Goal: Complete application form: Complete application form

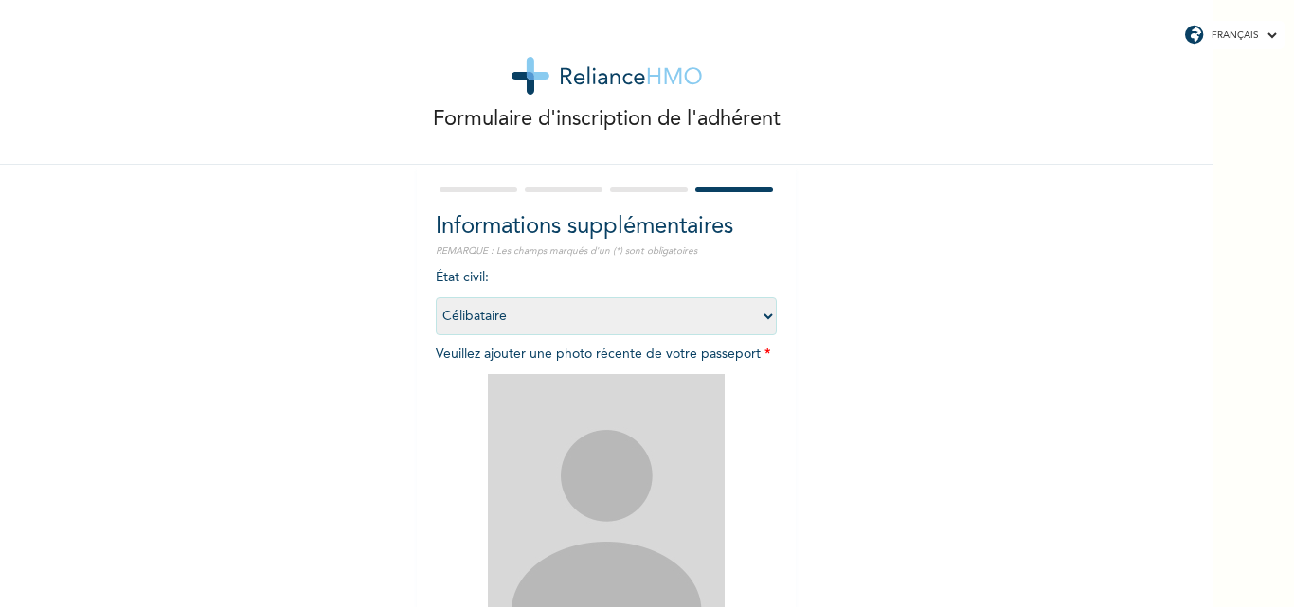
select select "1"
click at [758, 317] on select "Sélectionnez l'état civil [DEMOGRAPHIC_DATA] Marié(e) [DEMOGRAPHIC_DATA](e) [DE…" at bounding box center [606, 317] width 341 height 38
click at [857, 332] on div "Formulaire d'inscription de l'adhérent Informations supplémentaires REMARQUE : …" at bounding box center [606, 408] width 1213 height 816
click at [654, 182] on div "Informations supplémentaires REMARQUE : Les champs marqués d'un (*) sont obliga…" at bounding box center [606, 490] width 379 height 651
click at [651, 193] on div at bounding box center [606, 190] width 341 height 12
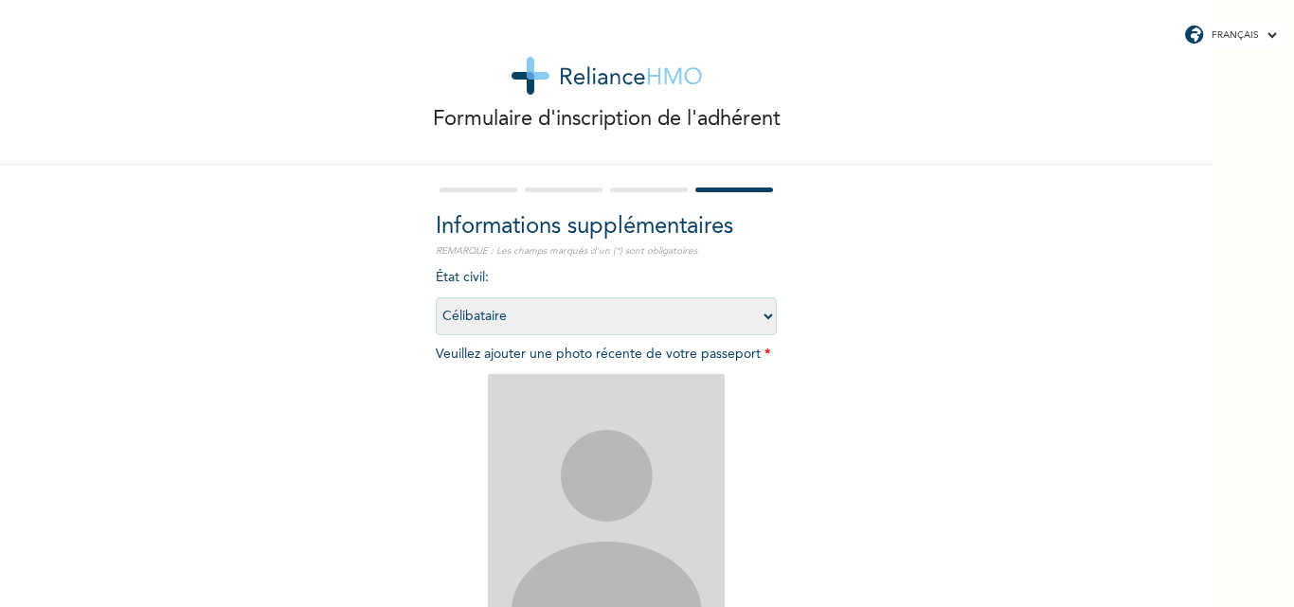
click at [651, 193] on div at bounding box center [606, 190] width 341 height 12
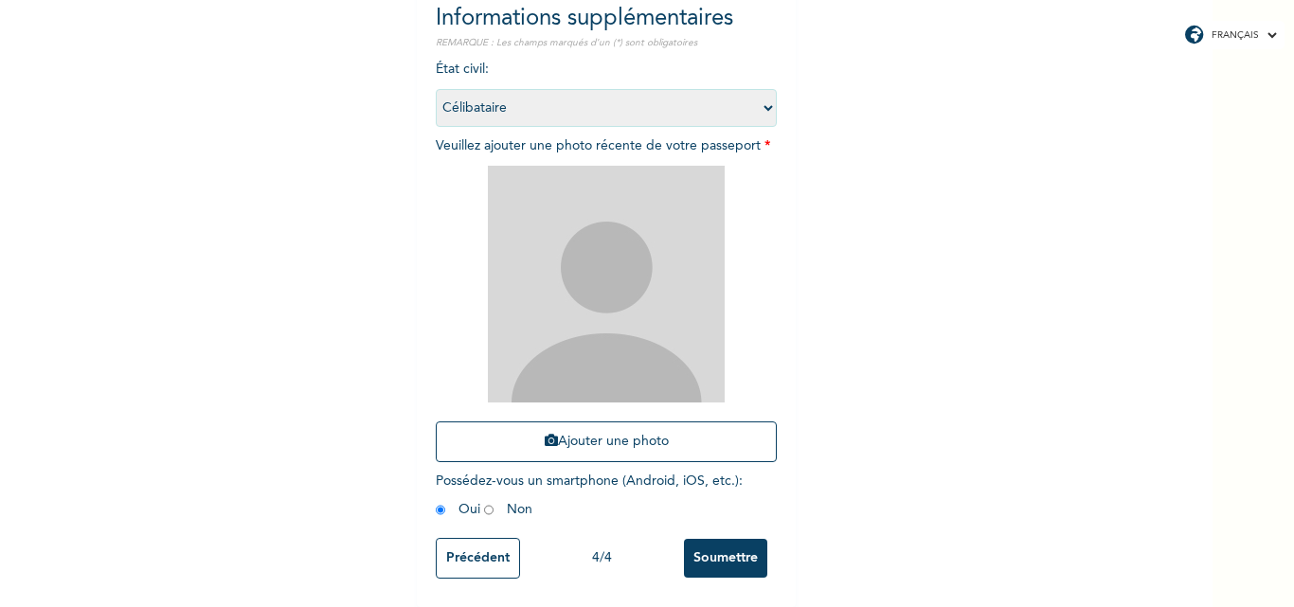
scroll to position [223, 0]
click at [481, 538] on input "Précédent" at bounding box center [478, 558] width 84 height 41
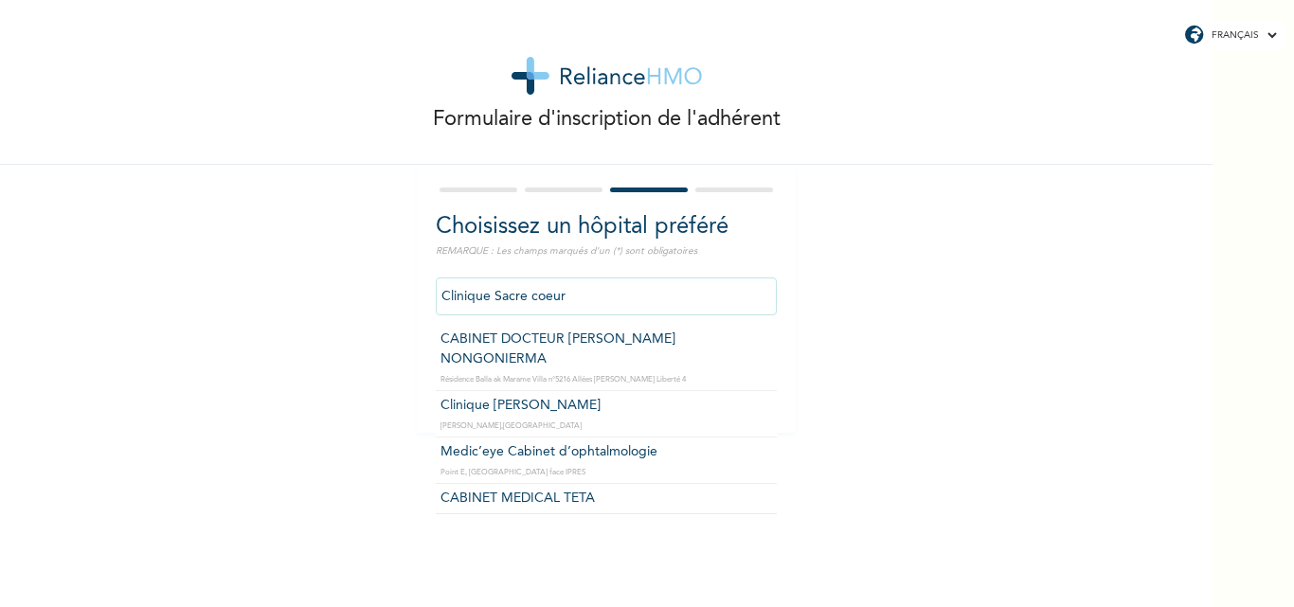
click at [602, 300] on input "Clinique Sacre coeur" at bounding box center [606, 297] width 341 height 38
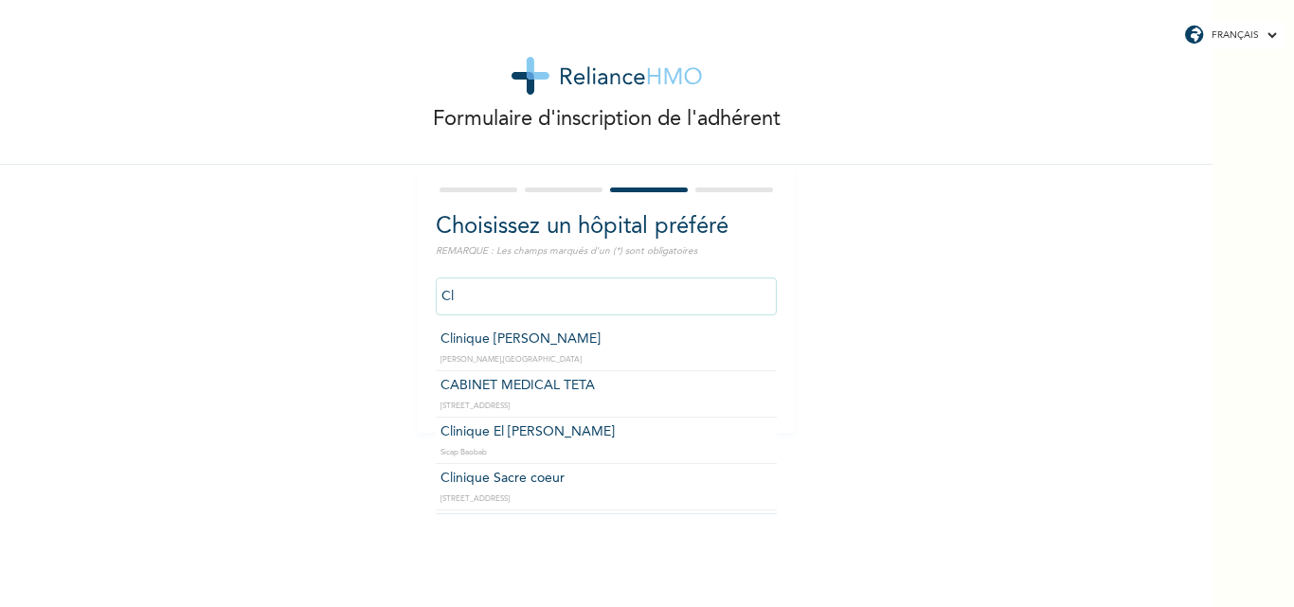
type input "C"
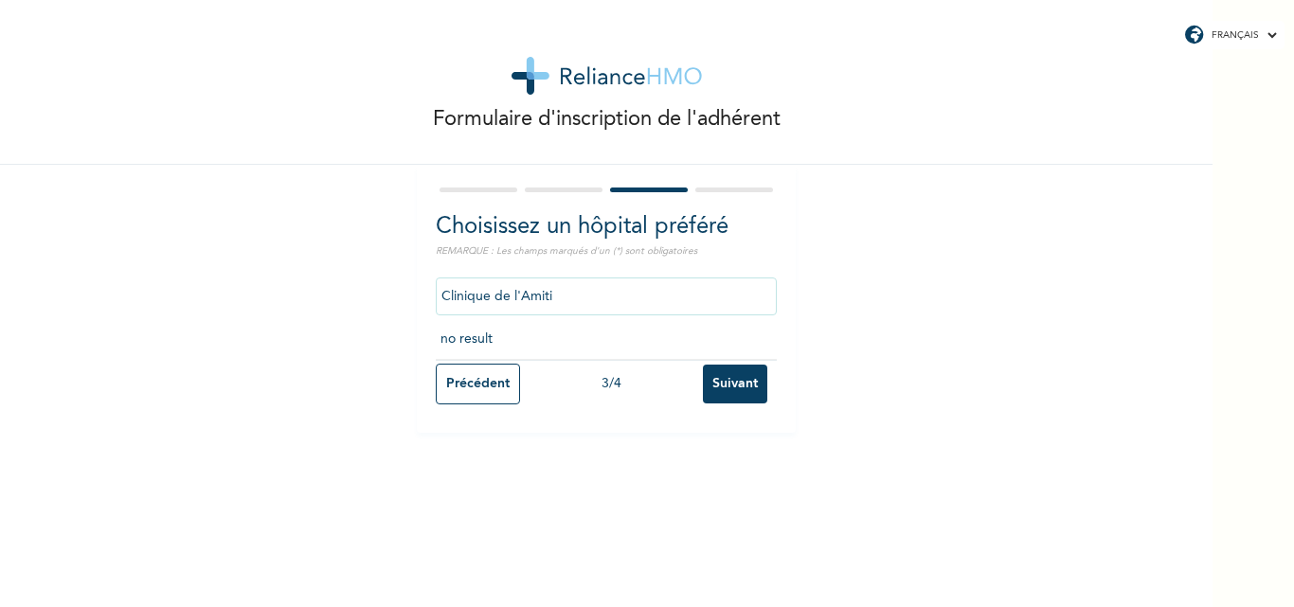
type input "Clinique de l'Amitié"
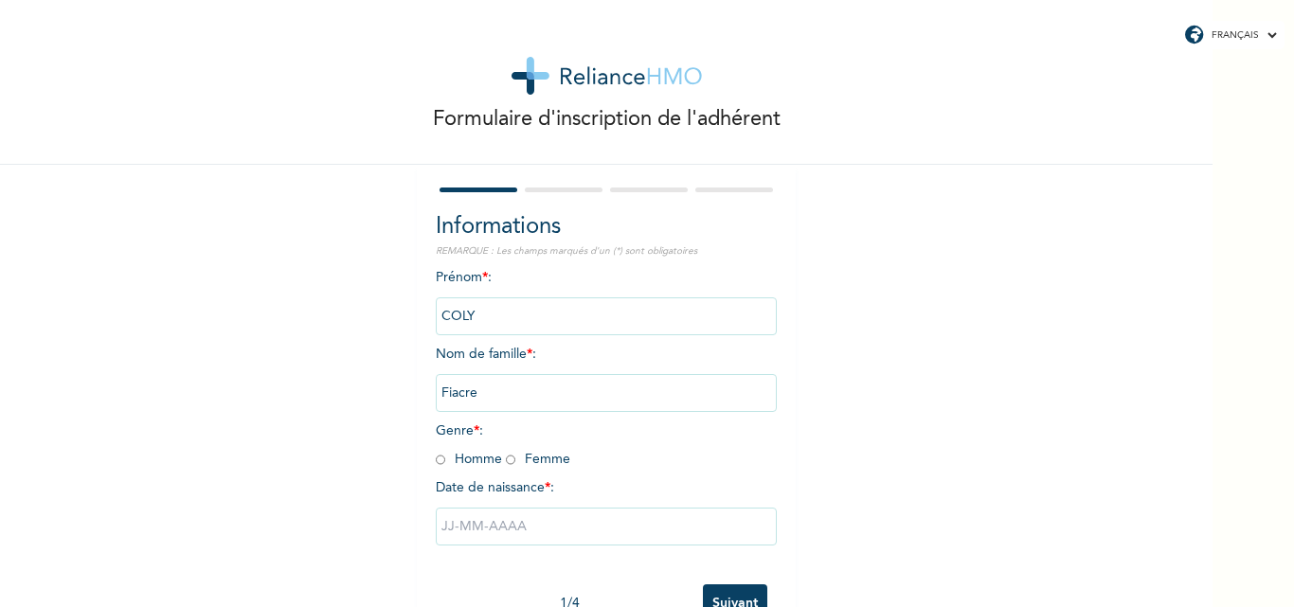
click at [438, 459] on input "radio" at bounding box center [440, 460] width 9 height 18
radio input "true"
